Goal: Find contact information

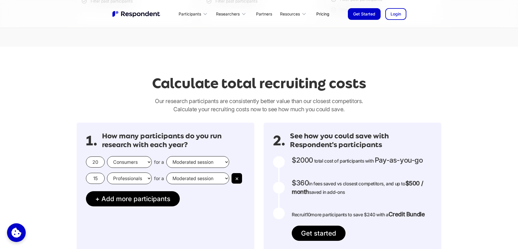
scroll to position [518, 0]
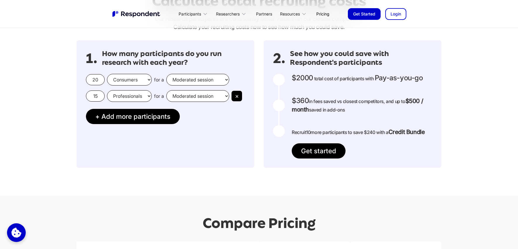
click at [280, 108] on div at bounding box center [279, 106] width 12 height 12
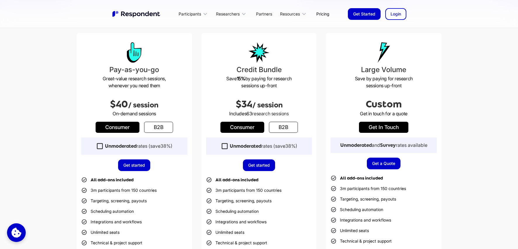
scroll to position [0, 0]
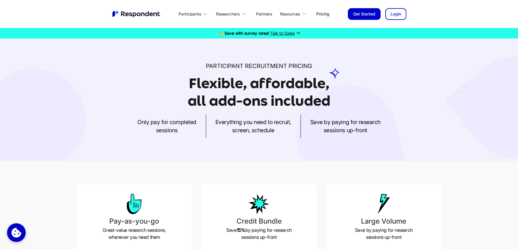
click at [318, 15] on link "Pricing" at bounding box center [323, 14] width 22 height 14
click at [206, 15] on icon at bounding box center [205, 14] width 6 height 6
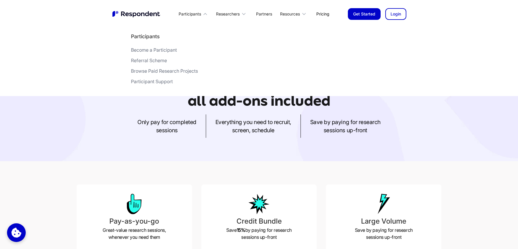
click at [470, 70] on nav "Participants Become a Participant Referral Scheme Browse Paid Research Projects…" at bounding box center [259, 60] width 518 height 73
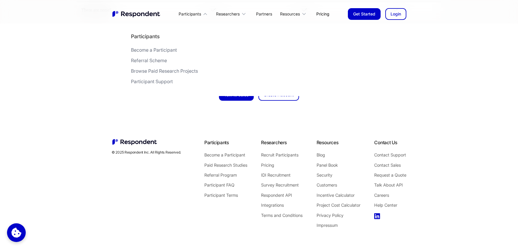
scroll to position [1359, 0]
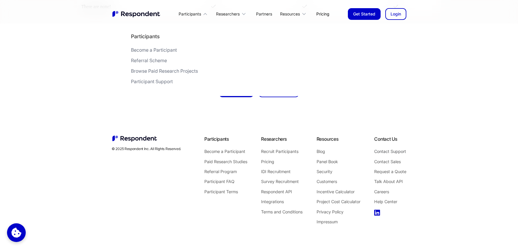
click at [381, 151] on link "Contact Support" at bounding box center [390, 152] width 32 height 8
